Goal: Complete application form

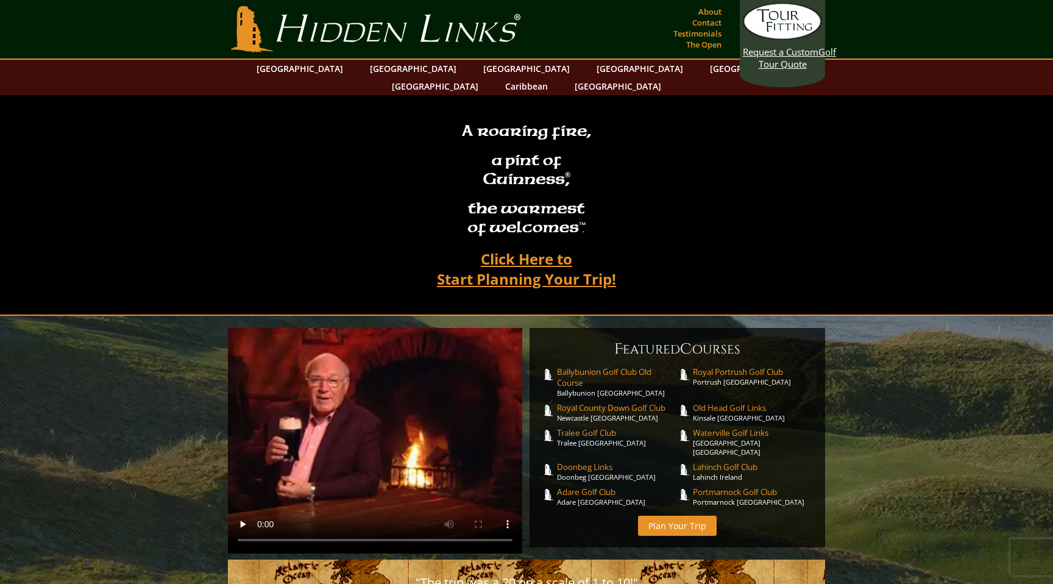
click at [669, 516] on link "Plan Your Trip" at bounding box center [677, 526] width 79 height 20
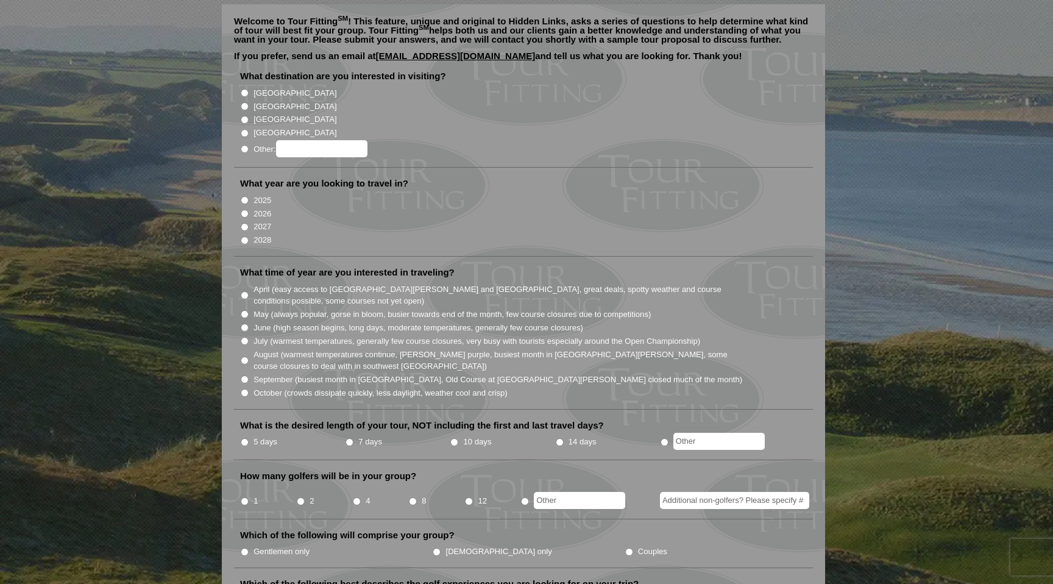
scroll to position [105, 0]
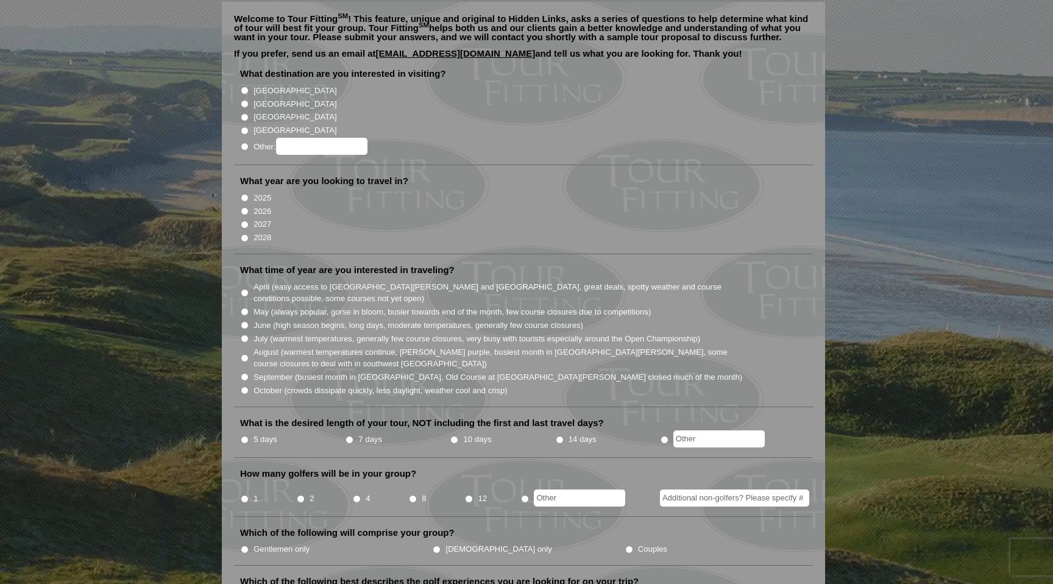
click at [243, 495] on input "1" at bounding box center [245, 499] width 8 height 8
radio input "true"
click at [244, 546] on input "Gentlemen only" at bounding box center [245, 550] width 8 height 8
radio input "true"
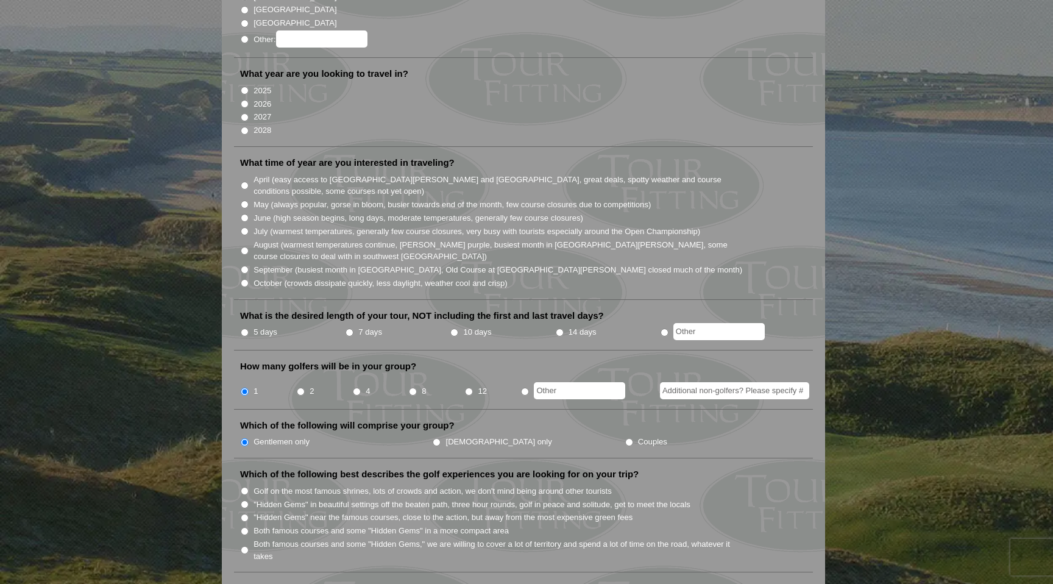
scroll to position [221, 0]
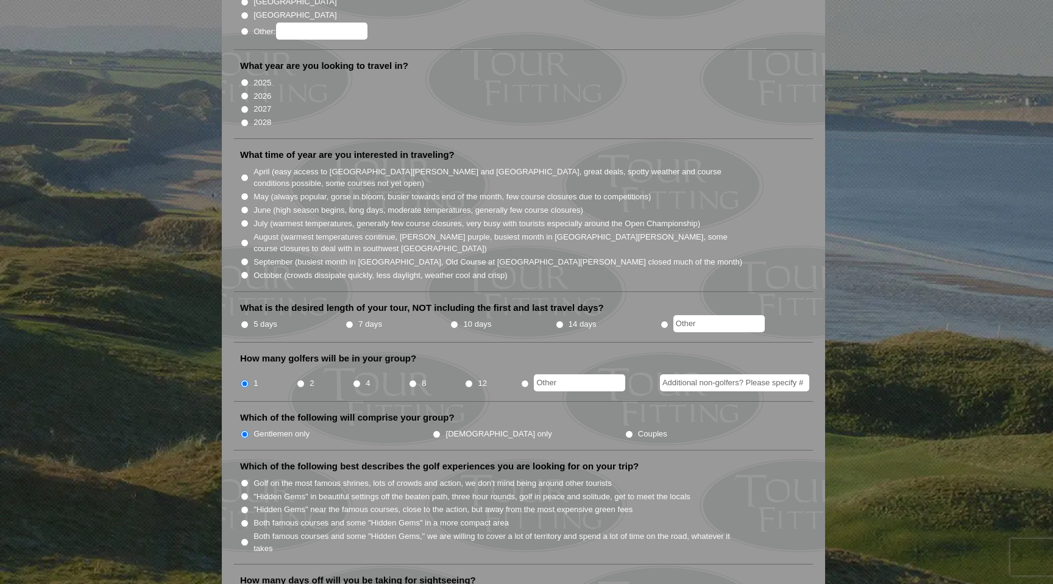
click at [694, 374] on input "Additional non-golfers? Please specify #" at bounding box center [734, 382] width 149 height 17
type input "1"
click at [689, 411] on li "Which of the following will comprise your group? Gentlemen only [DEMOGRAPHIC_DA…" at bounding box center [523, 430] width 579 height 39
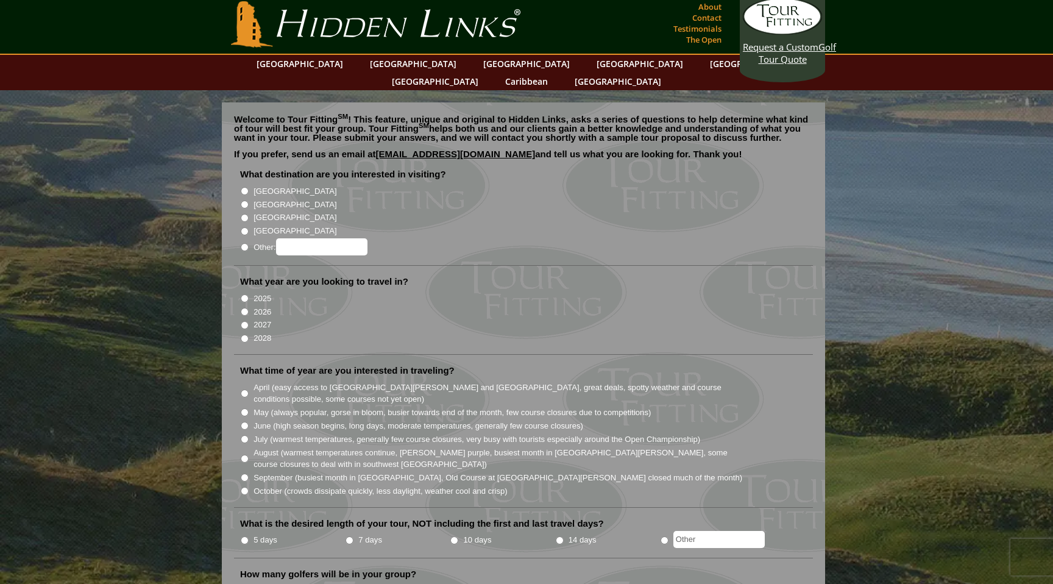
scroll to position [0, 0]
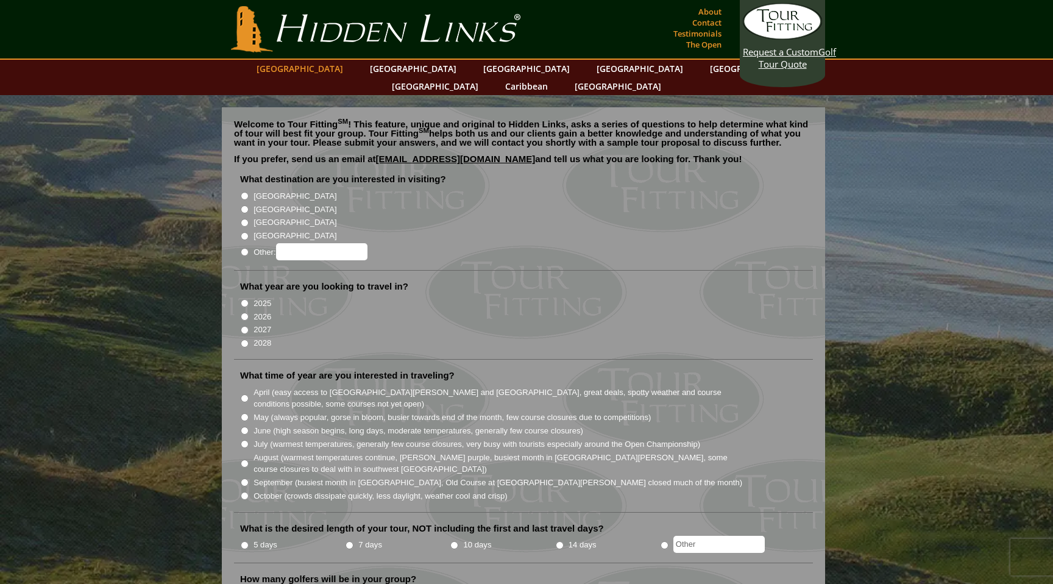
click at [339, 71] on link "[GEOGRAPHIC_DATA]" at bounding box center [300, 69] width 99 height 18
